Goal: Information Seeking & Learning: Check status

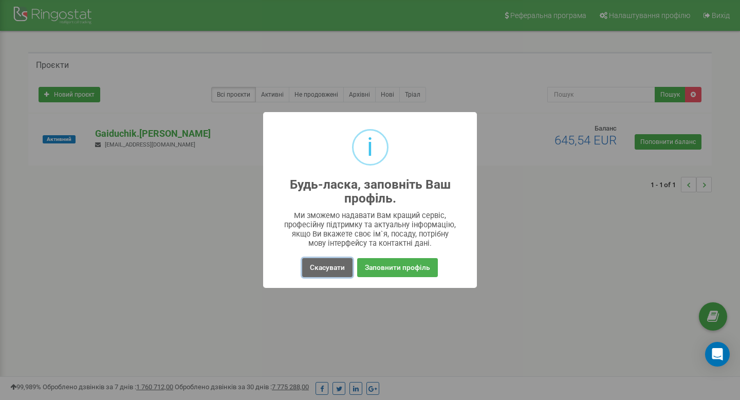
click at [329, 266] on button "Скасувати" at bounding box center [327, 267] width 50 height 19
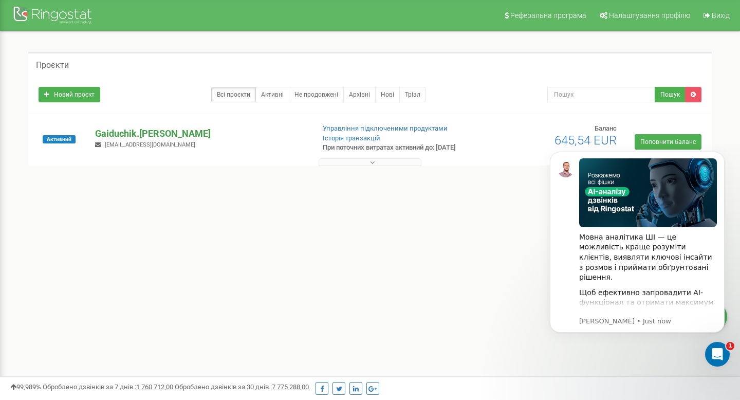
click at [134, 137] on p "Gaiduchik.Oles" at bounding box center [200, 133] width 211 height 13
click at [721, 154] on icon "Dismiss notification" at bounding box center [721, 155] width 4 height 4
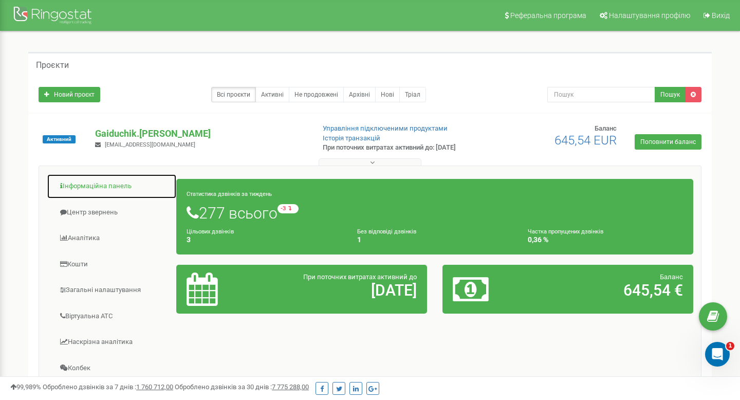
click at [107, 186] on link "Інформаційна панель" at bounding box center [112, 186] width 130 height 25
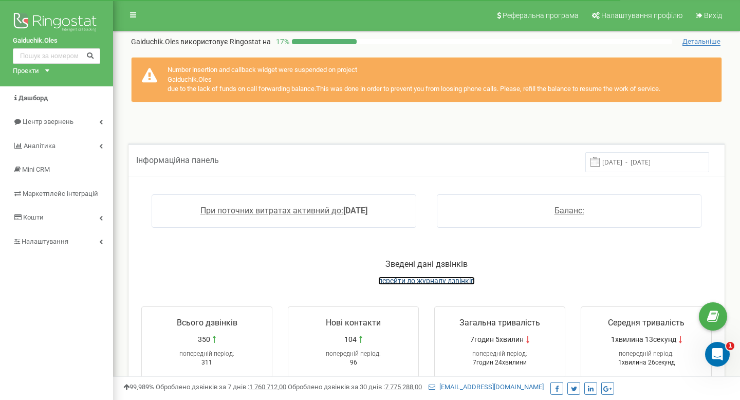
click at [429, 279] on span "перейти до журналу дзвінків" at bounding box center [426, 280] width 97 height 8
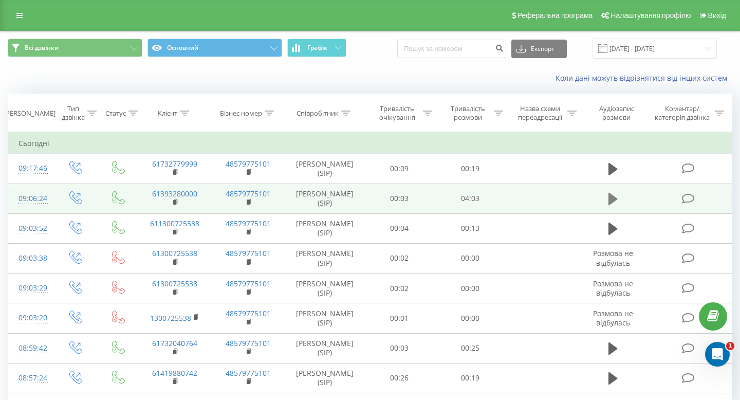
click at [613, 199] on icon at bounding box center [612, 199] width 9 height 12
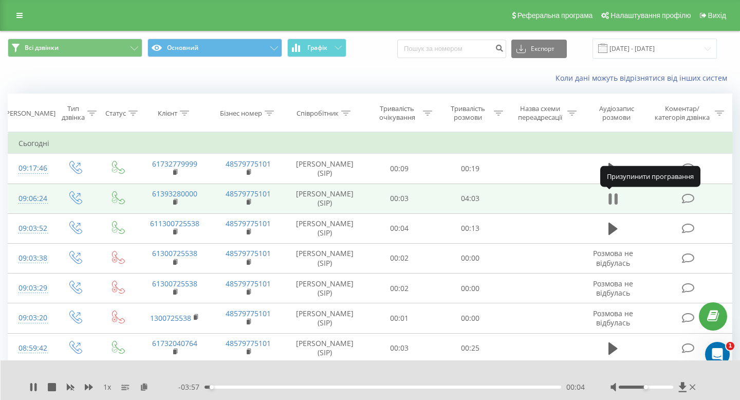
click at [616, 198] on icon at bounding box center [615, 198] width 3 height 11
click at [612, 199] on icon at bounding box center [612, 199] width 9 height 12
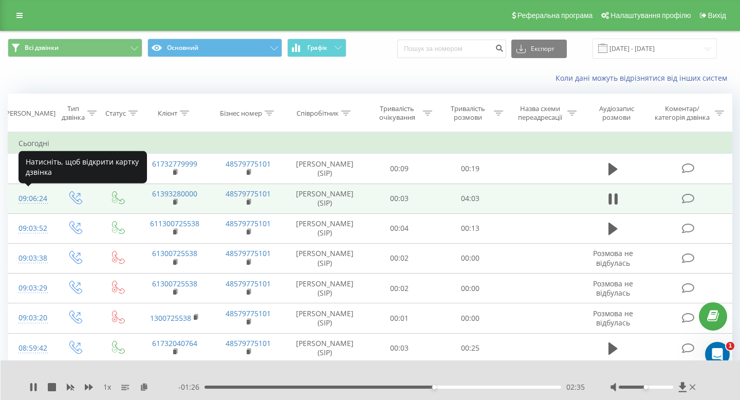
click at [38, 199] on div "09:06:24" at bounding box center [30, 199] width 25 height 20
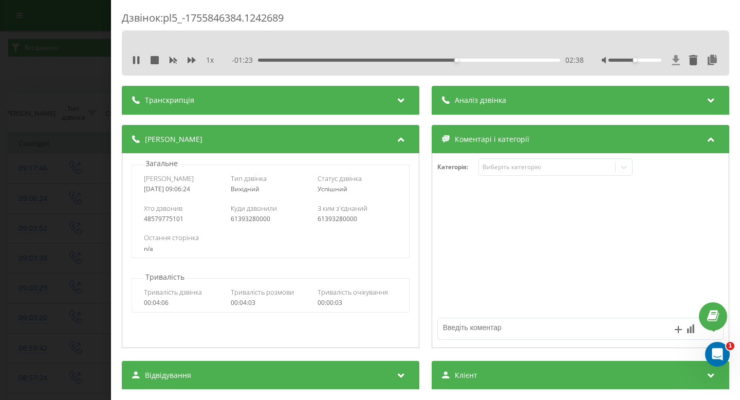
click at [675, 62] on icon at bounding box center [676, 60] width 8 height 10
click at [417, 59] on div "03:46" at bounding box center [409, 60] width 302 height 3
click at [417, 59] on div "02:07" at bounding box center [418, 60] width 4 height 4
click at [0, 146] on div "Дзвінок : pl5_-1755846384.1242689 1 x - 00:45 03:16 03:16 Транскрипція Для AI-а…" at bounding box center [370, 200] width 740 height 400
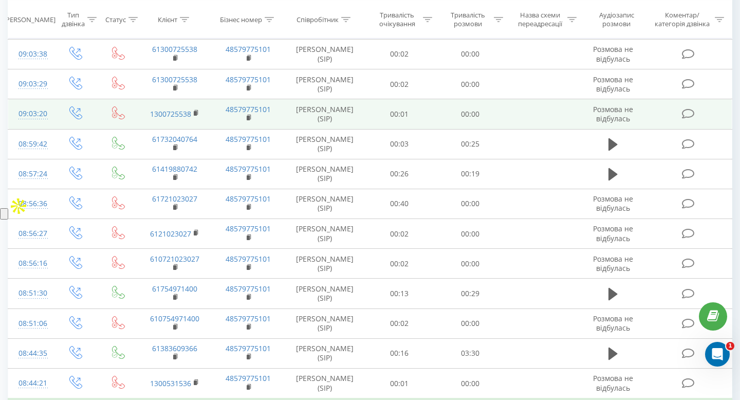
scroll to position [216, 0]
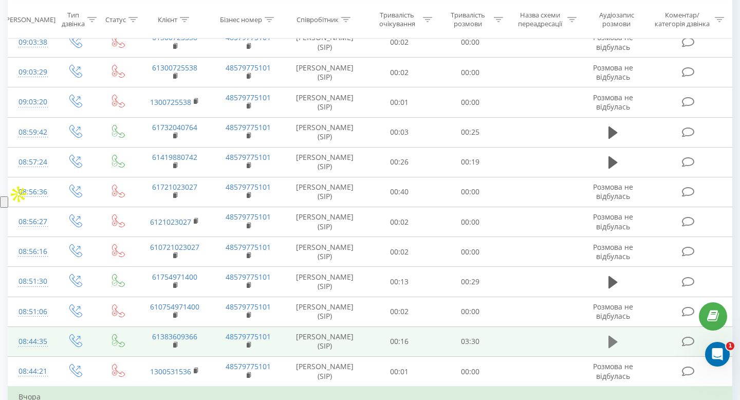
click at [614, 341] on icon at bounding box center [612, 341] width 9 height 12
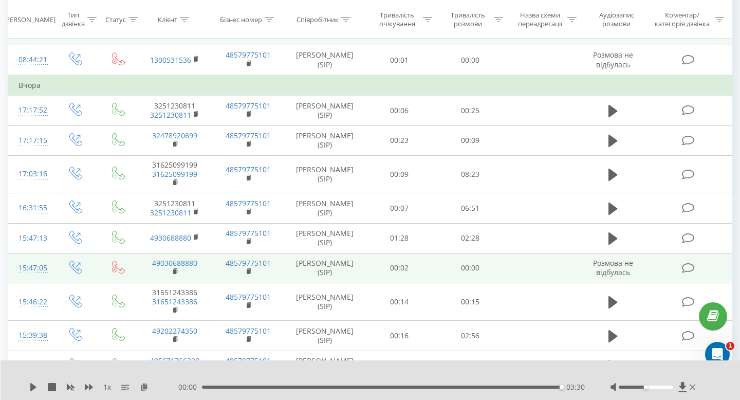
scroll to position [532, 0]
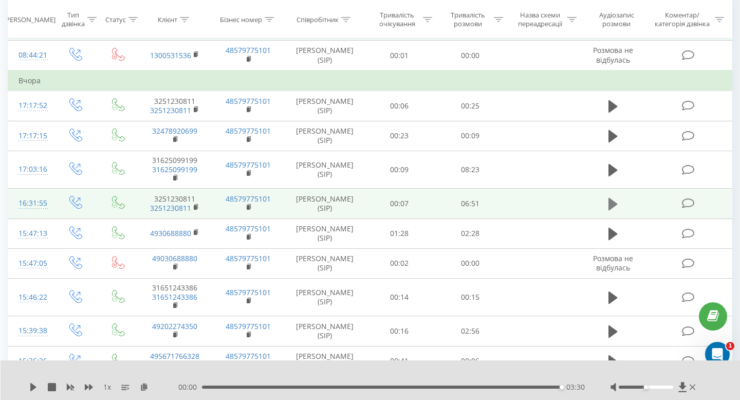
click at [613, 203] on icon at bounding box center [612, 204] width 9 height 12
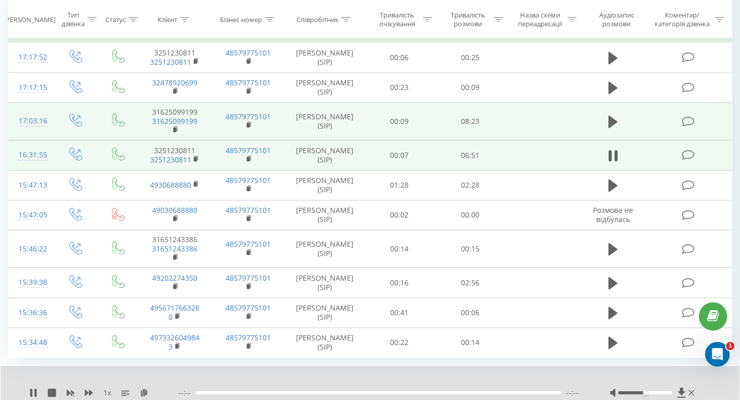
scroll to position [579, 0]
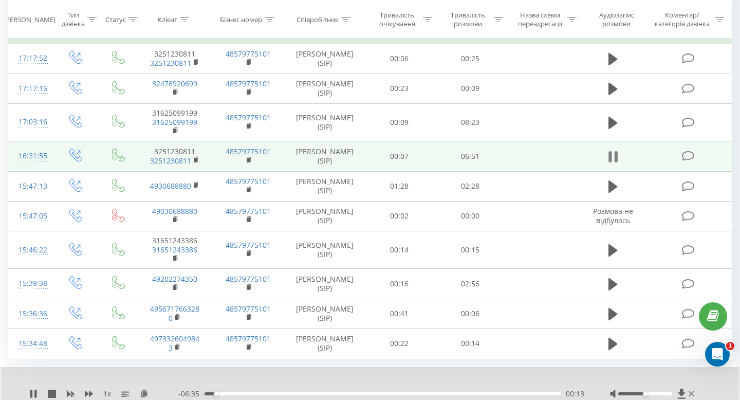
click at [612, 163] on icon at bounding box center [612, 156] width 9 height 14
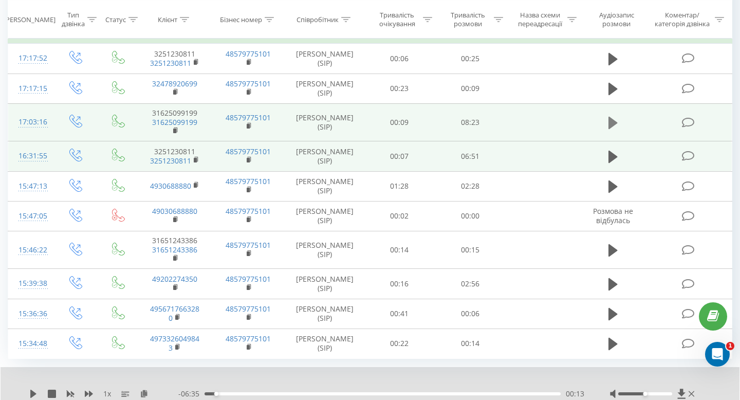
click at [610, 128] on icon at bounding box center [612, 123] width 9 height 14
click at [615, 126] on icon at bounding box center [615, 122] width 3 height 11
click at [33, 390] on icon at bounding box center [33, 393] width 8 height 8
click at [262, 392] on div "01:21" at bounding box center [382, 393] width 356 height 3
click at [36, 121] on div "17:03:16" at bounding box center [30, 122] width 25 height 20
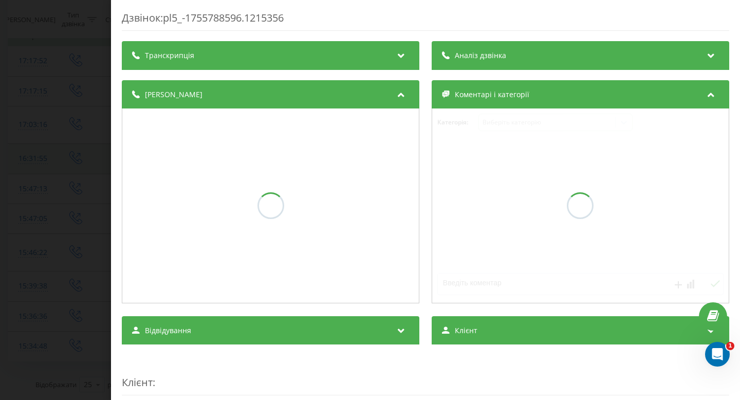
scroll to position [576, 0]
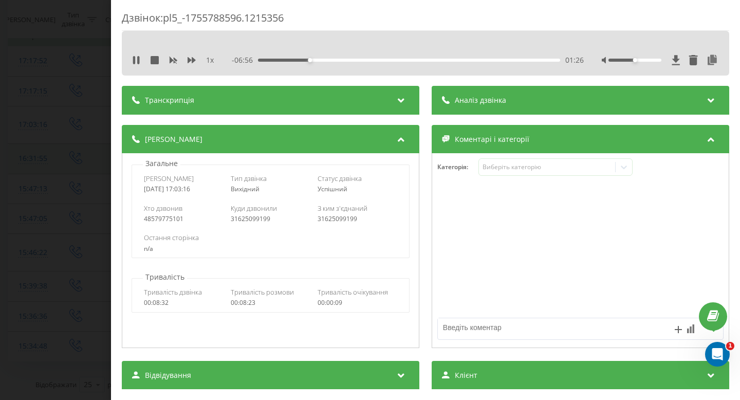
click at [270, 58] on div "- 06:56 01:26 01:26" at bounding box center [408, 60] width 352 height 10
click at [275, 60] on div "00:28" at bounding box center [409, 60] width 302 height 3
click at [679, 63] on icon at bounding box center [675, 60] width 9 height 10
click at [365, 61] on div "03:08" at bounding box center [409, 60] width 302 height 3
click at [346, 60] on div "08:05" at bounding box center [409, 60] width 302 height 3
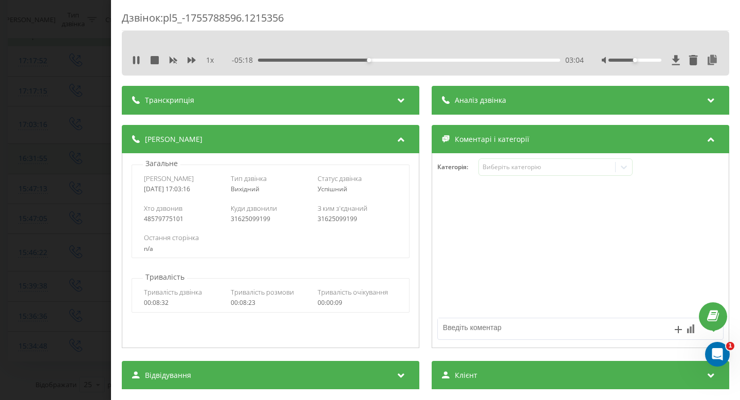
click at [406, 59] on div "03:04" at bounding box center [409, 60] width 302 height 3
click at [422, 59] on div "04:32" at bounding box center [409, 60] width 302 height 3
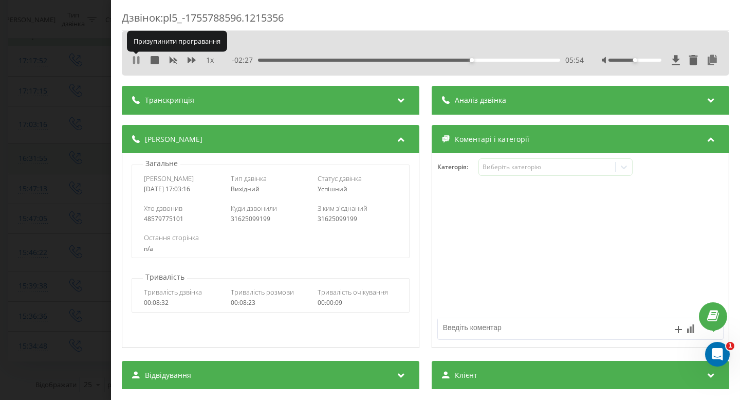
click at [137, 63] on icon at bounding box center [138, 60] width 2 height 8
click at [137, 63] on icon at bounding box center [136, 60] width 8 height 8
click at [0, 112] on div "Дзвінок : pl5_-1755788596.1215356 1 x - 02:14 06:08 06:08 Транскрипція Для AI-а…" at bounding box center [370, 200] width 740 height 400
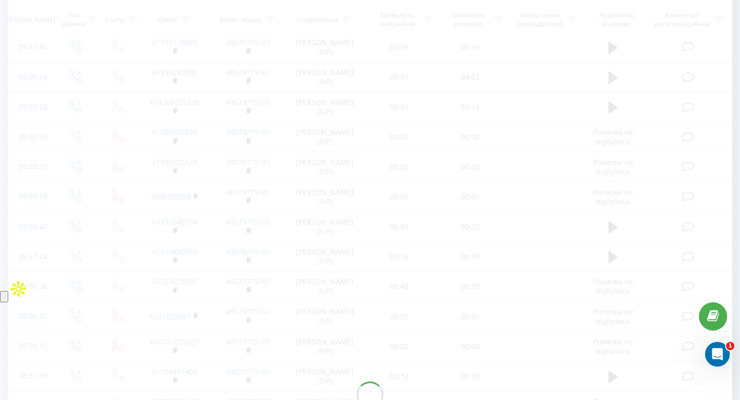
scroll to position [121, 0]
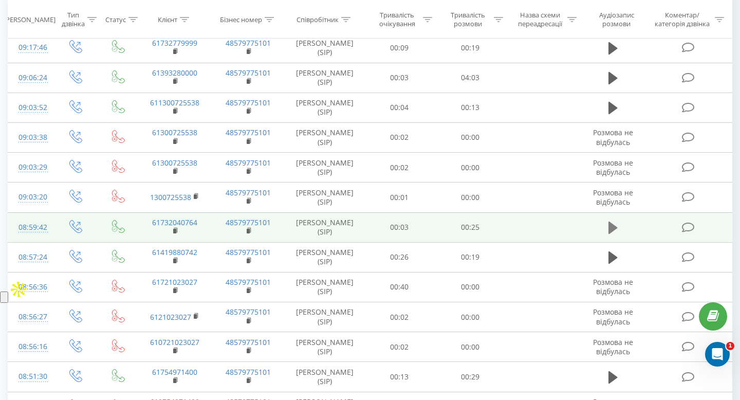
click at [614, 230] on icon at bounding box center [612, 227] width 9 height 12
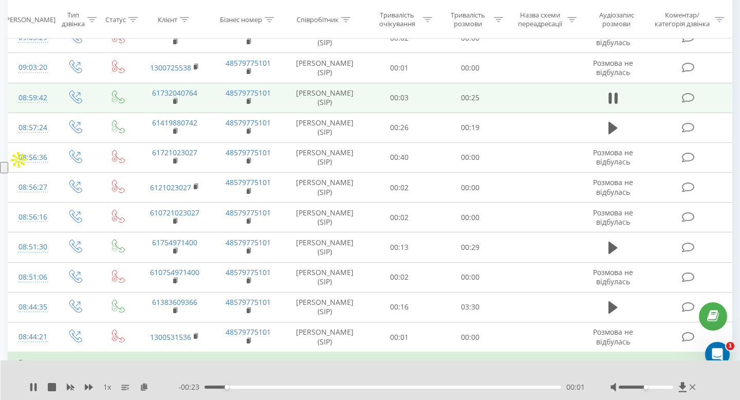
scroll to position [242, 0]
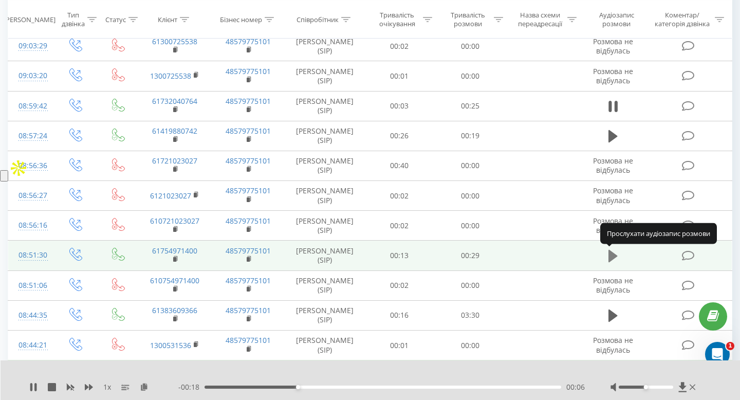
click at [611, 254] on icon at bounding box center [612, 256] width 9 height 12
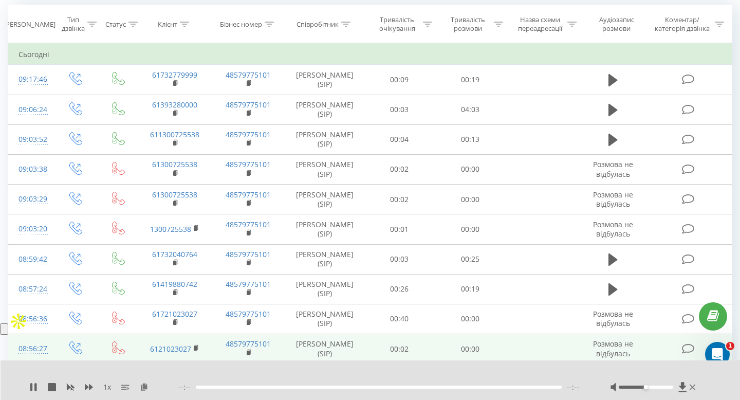
scroll to position [0, 0]
